Goal: Contribute content: Contribute content

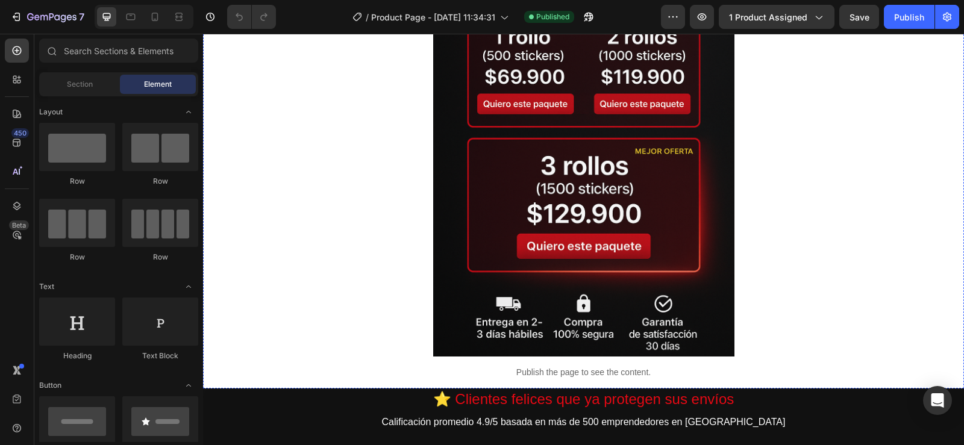
scroll to position [663, 0]
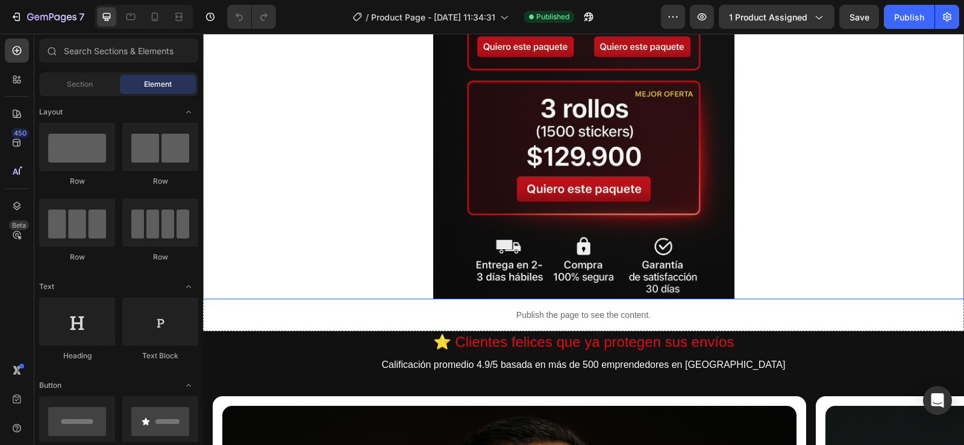
click at [641, 192] on img at bounding box center [583, 74] width 301 height 452
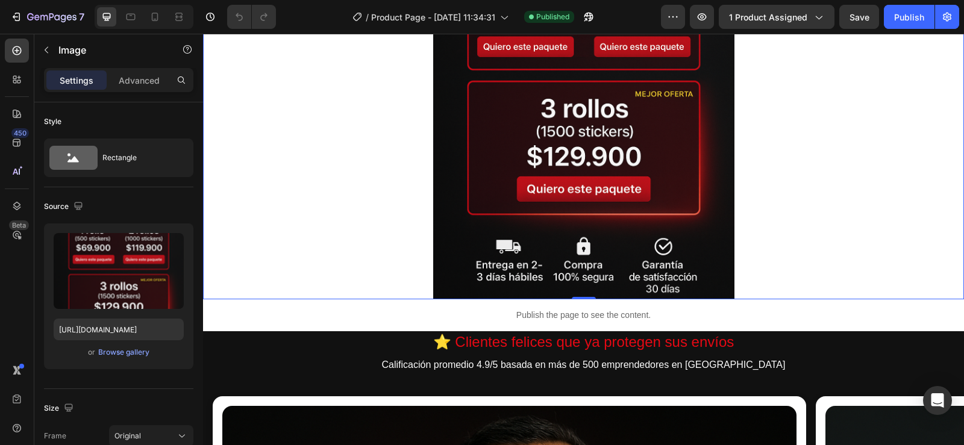
scroll to position [0, 10]
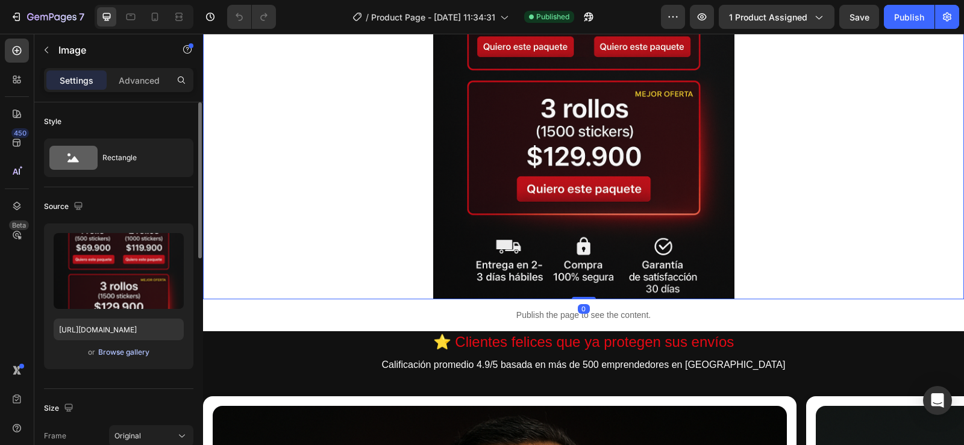
click at [113, 350] on div "Browse gallery" at bounding box center [123, 352] width 51 height 11
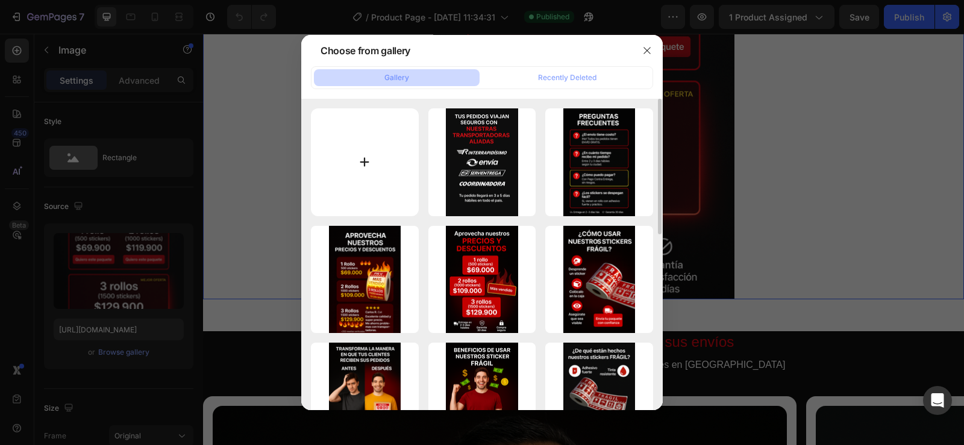
click at [367, 161] on input "file" at bounding box center [365, 162] width 108 height 108
type input "C:\fakepath\ChatGPT Image 27 sept 2025, 03_20_56 a.m..png"
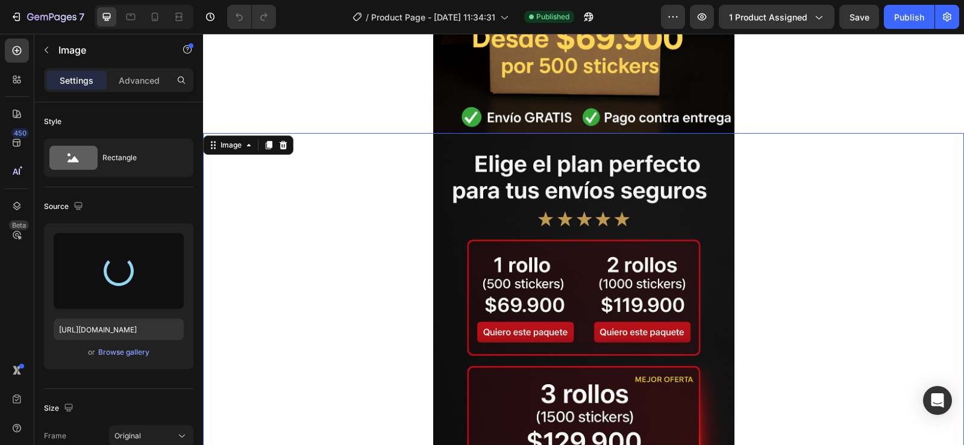
scroll to position [362, 0]
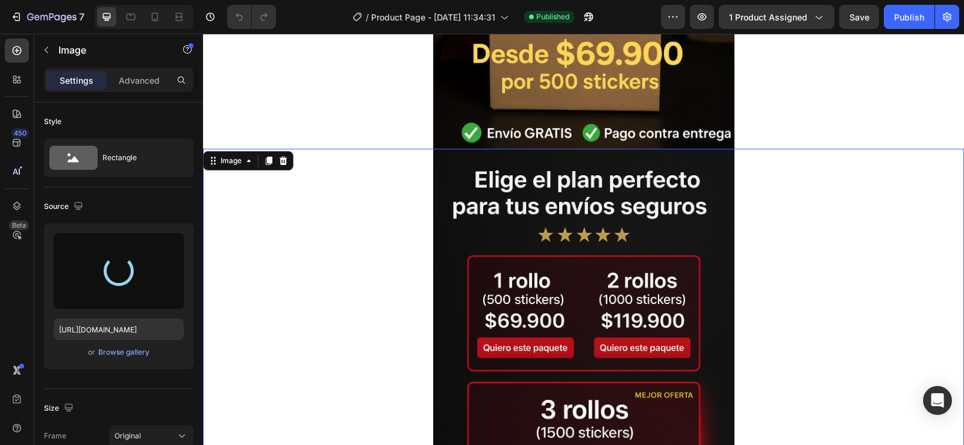
type input "https://cdn.shopify.com/s/files/1/0955/1111/8129/files/gempages_586153699408085…"
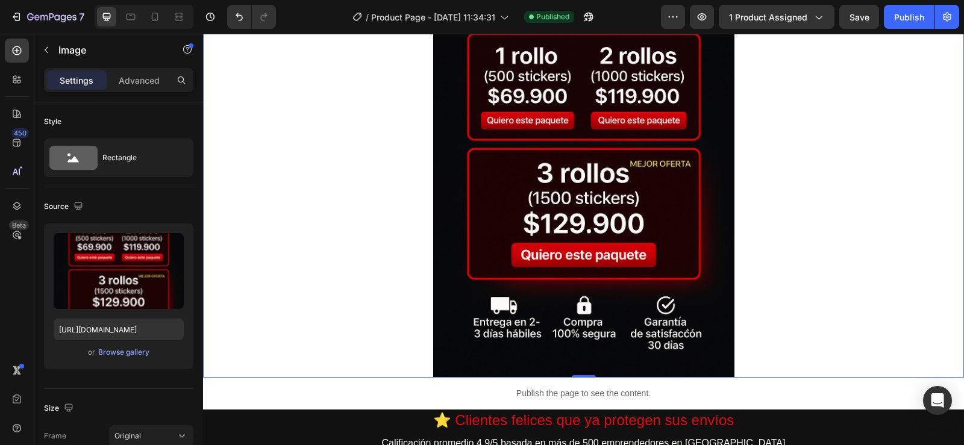
scroll to position [422, 0]
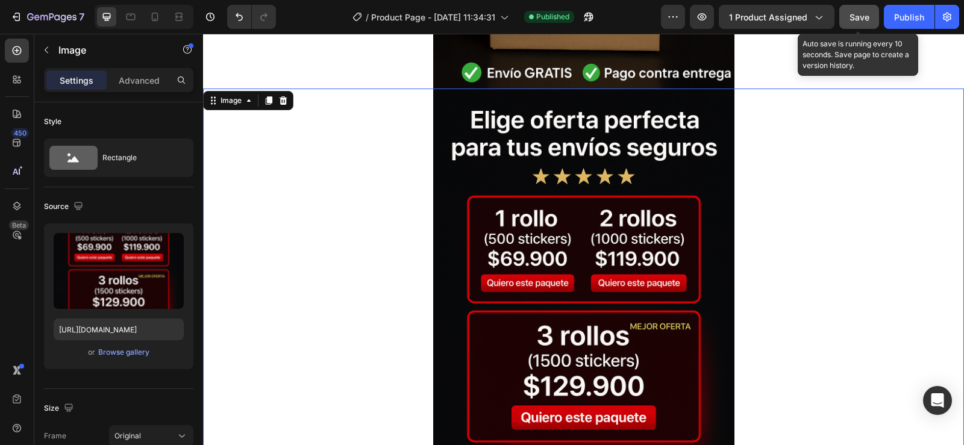
click at [859, 19] on span "Save" at bounding box center [860, 17] width 20 height 10
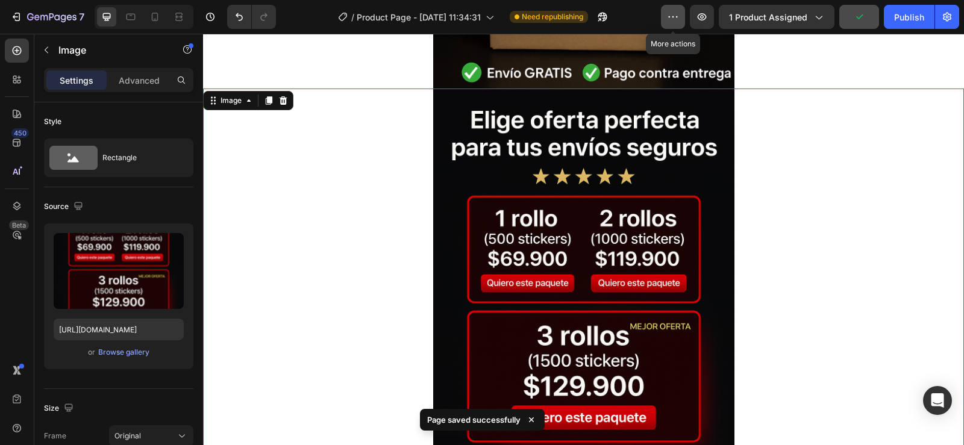
click at [673, 13] on icon "button" at bounding box center [673, 17] width 12 height 12
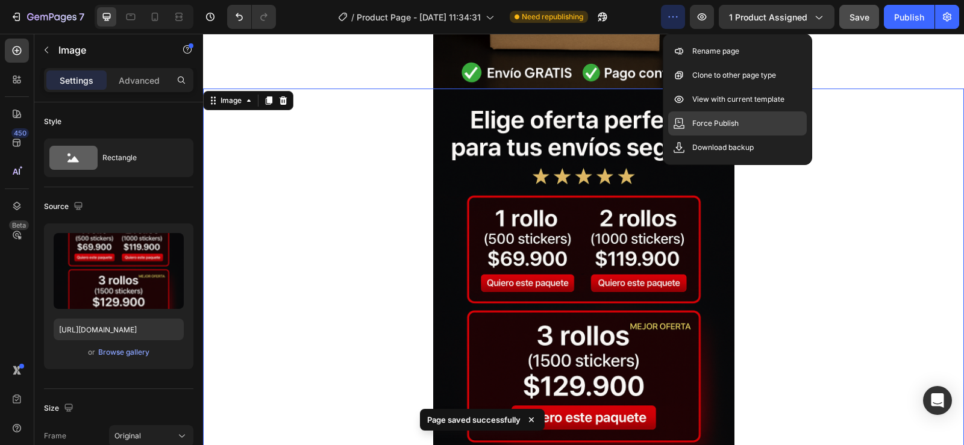
click at [700, 114] on div "Force Publish" at bounding box center [737, 123] width 139 height 24
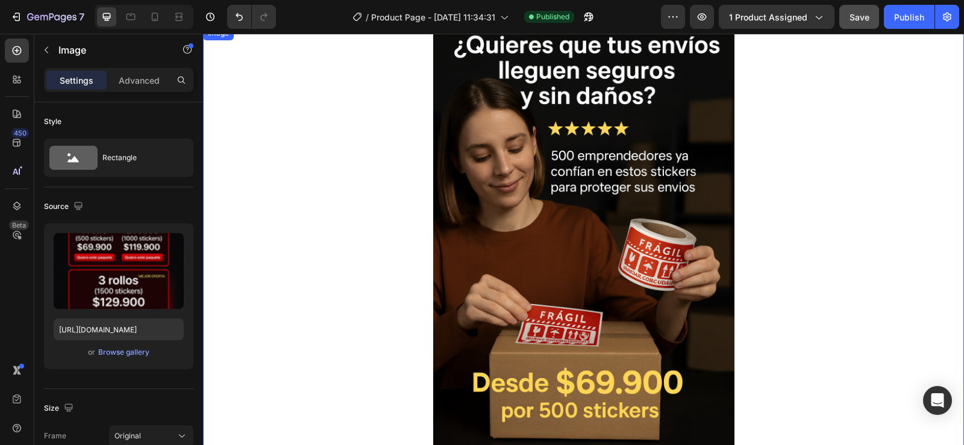
scroll to position [60, 0]
